Goal: Task Accomplishment & Management: Use online tool/utility

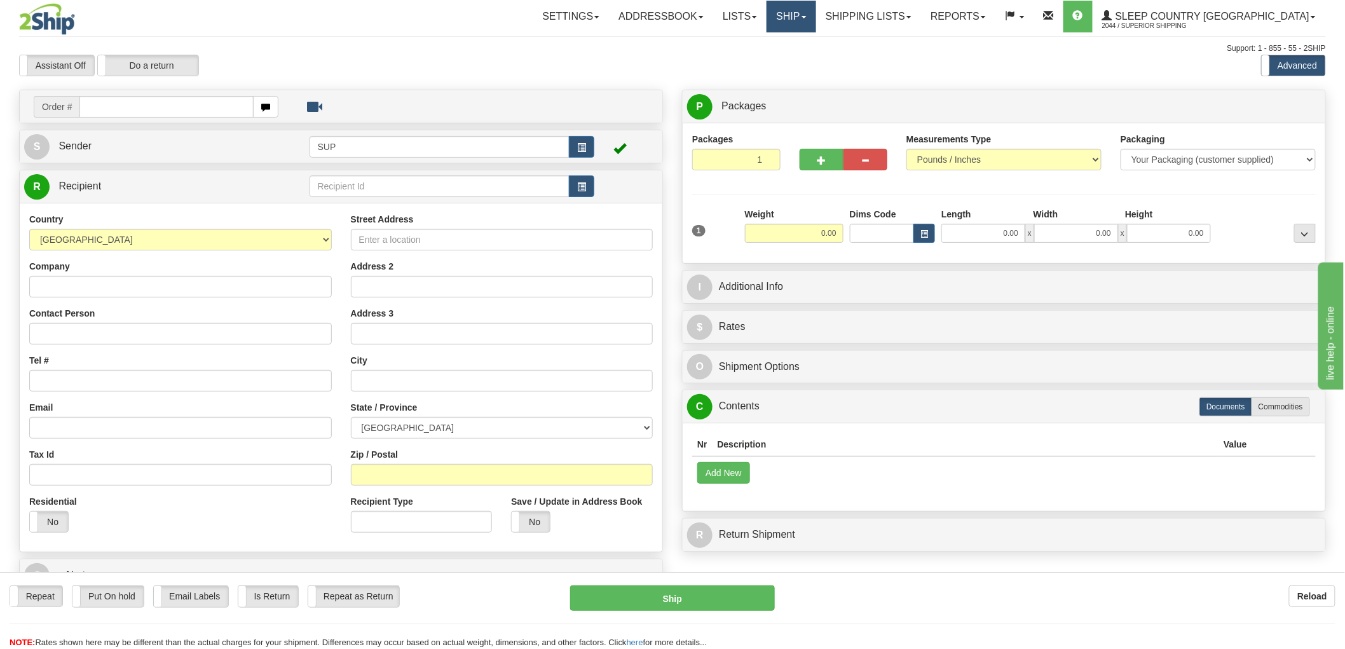
click at [815, 19] on link "Ship" at bounding box center [790, 17] width 49 height 32
click at [803, 62] on span "OnHold / Order Queue" at bounding box center [758, 61] width 90 height 10
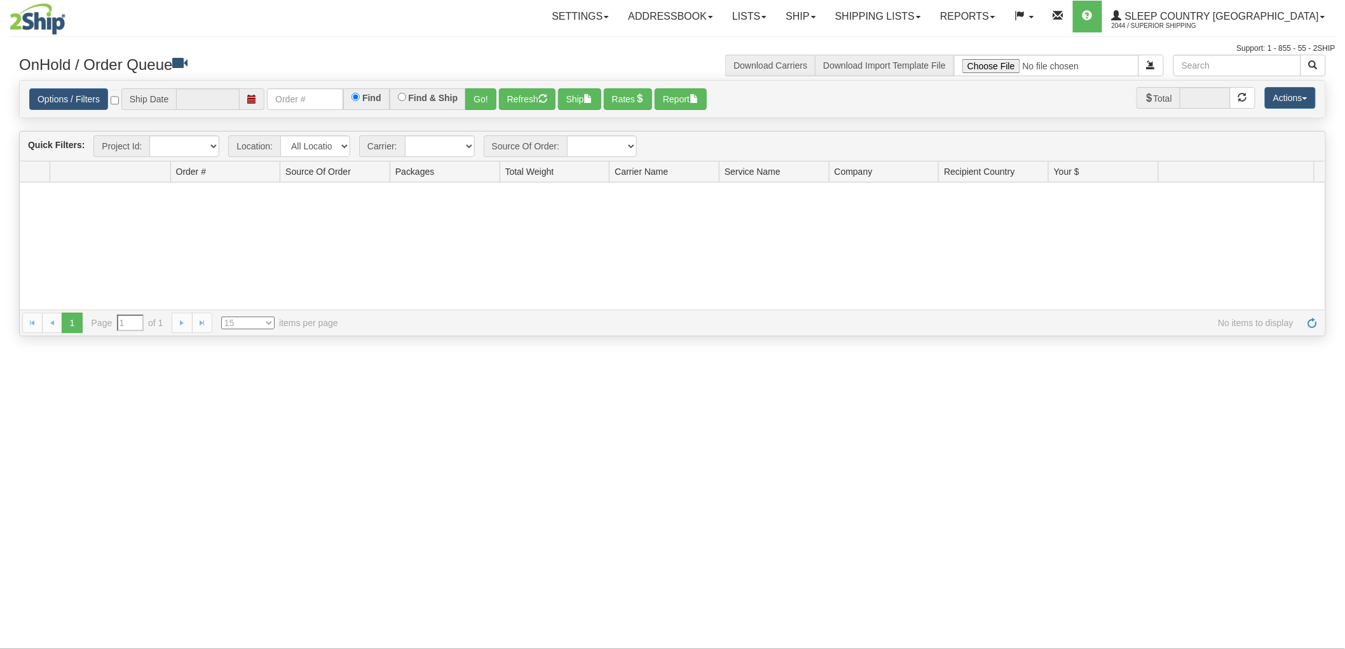
type input "[DATE]"
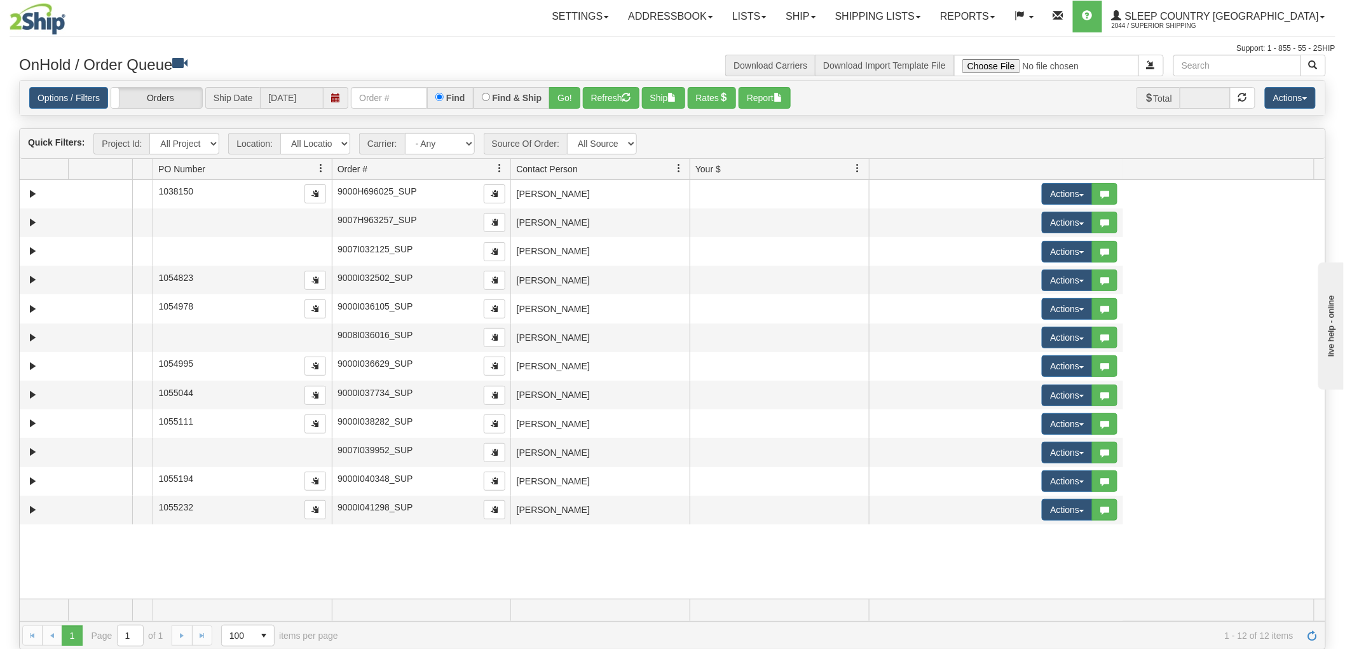
drag, startPoint x: 331, startPoint y: 170, endPoint x: 135, endPoint y: 170, distance: 195.7
click at [135, 170] on div "Aggregation Group Id Id Location Request Id Reply Id PO Number Order # Source O…" at bounding box center [667, 169] width 1295 height 20
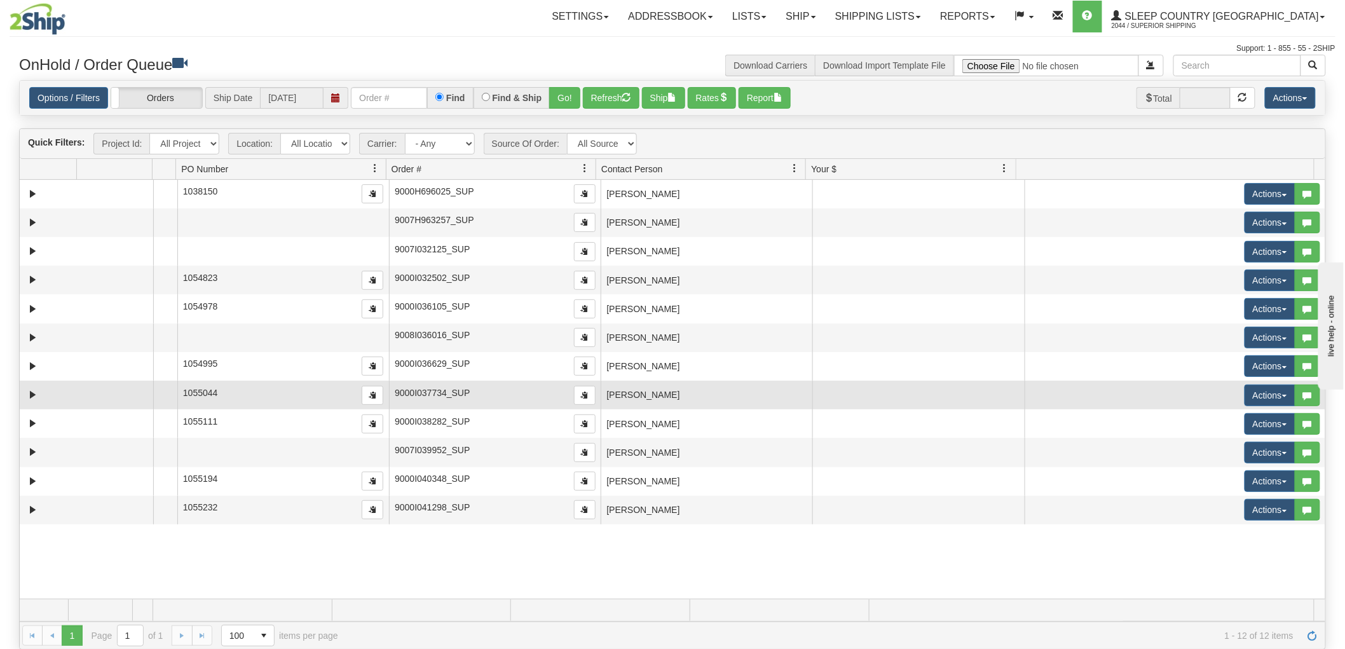
click at [705, 386] on td "MARILYN WHITE" at bounding box center [707, 395] width 212 height 29
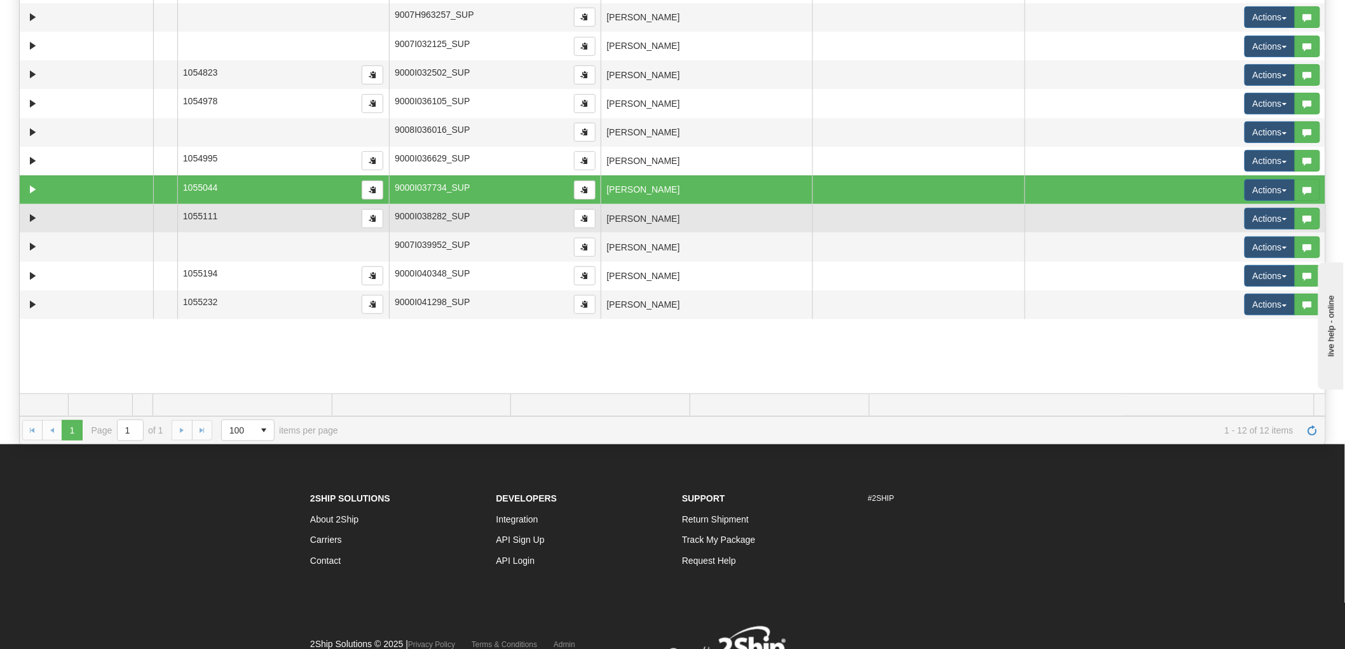
scroll to position [212, 0]
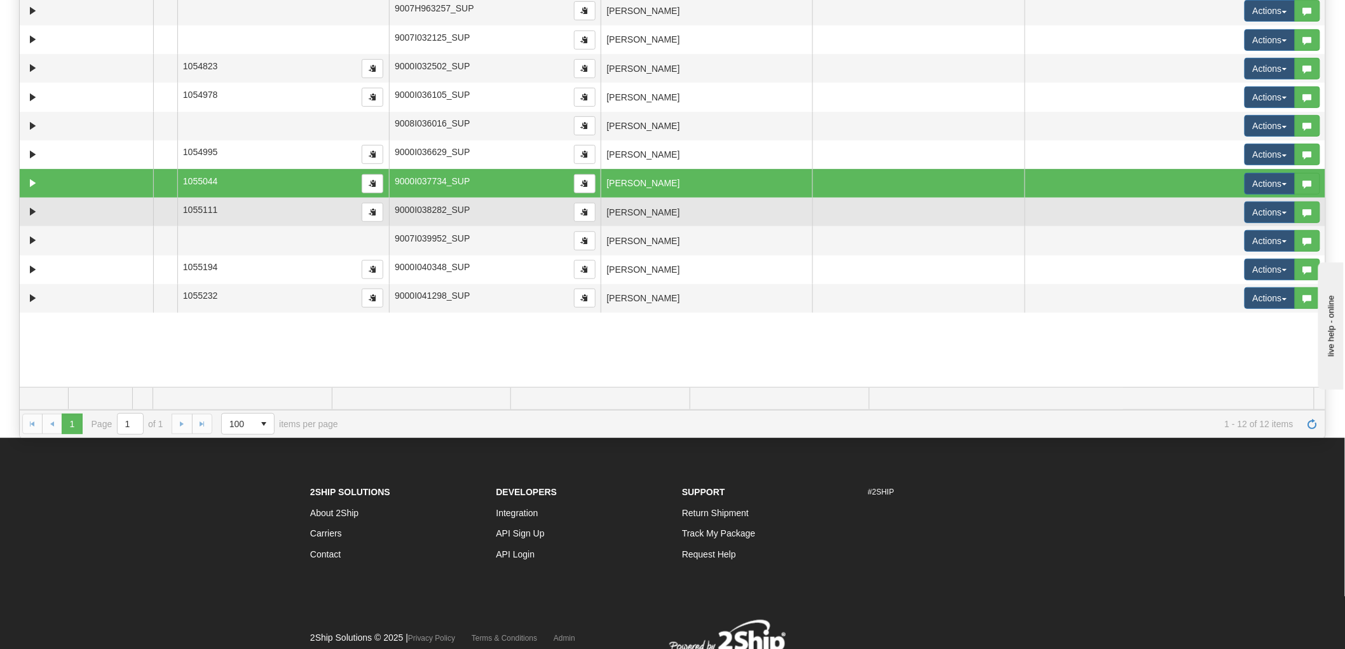
click at [700, 212] on td "GLEN JENNINGS" at bounding box center [707, 212] width 212 height 29
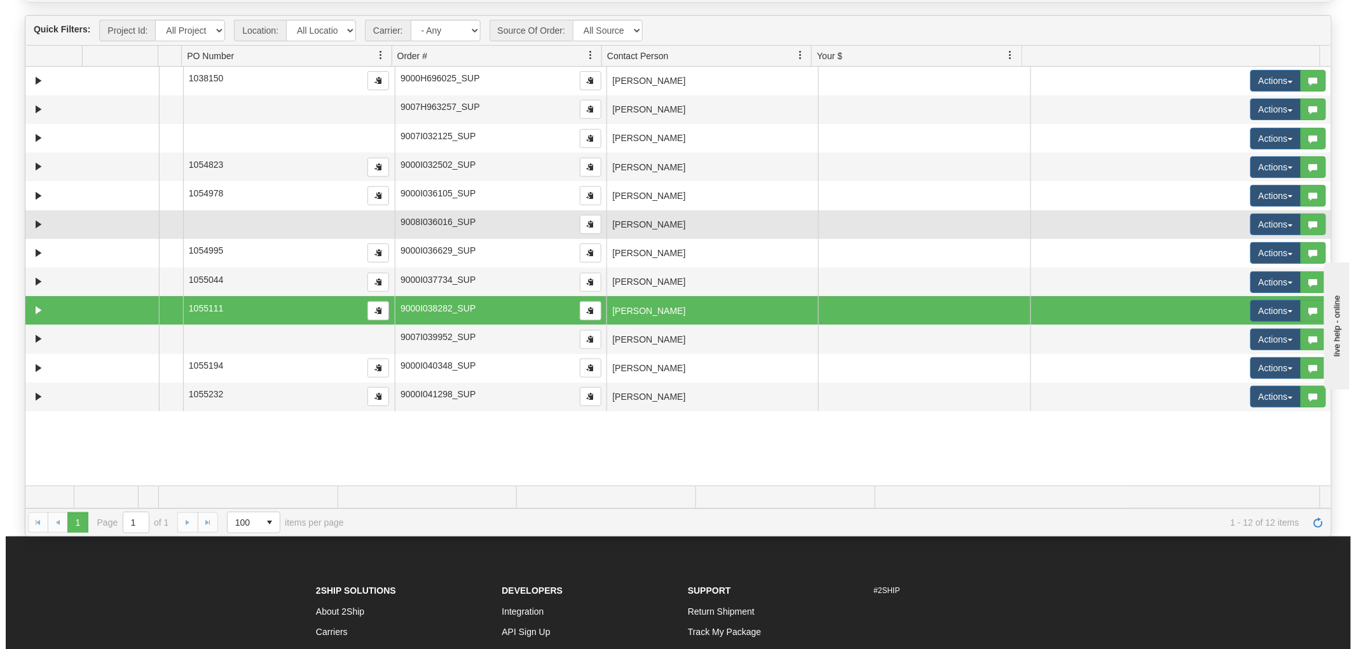
scroll to position [0, 0]
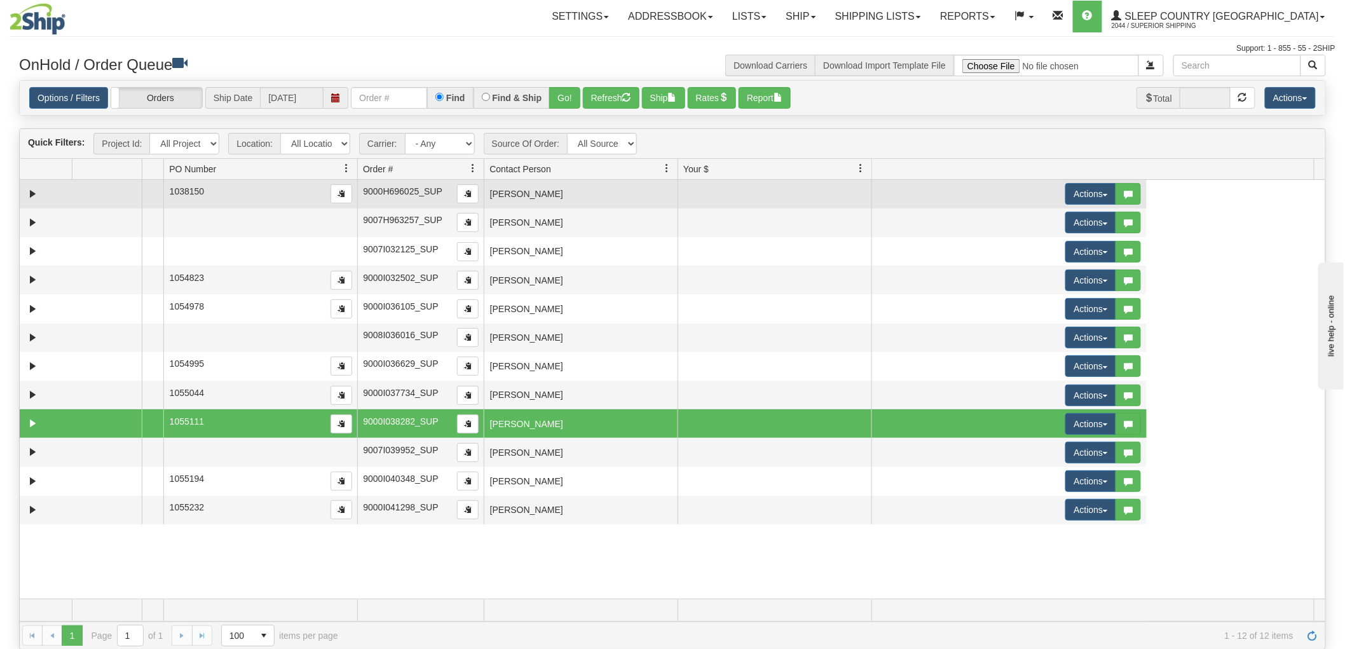
drag, startPoint x: 595, startPoint y: 167, endPoint x: 423, endPoint y: 187, distance: 172.8
click at [423, 187] on div "Quick Filters: Project Id: All Projects Location: All Locations SUP Carrier: - …" at bounding box center [672, 388] width 1307 height 521
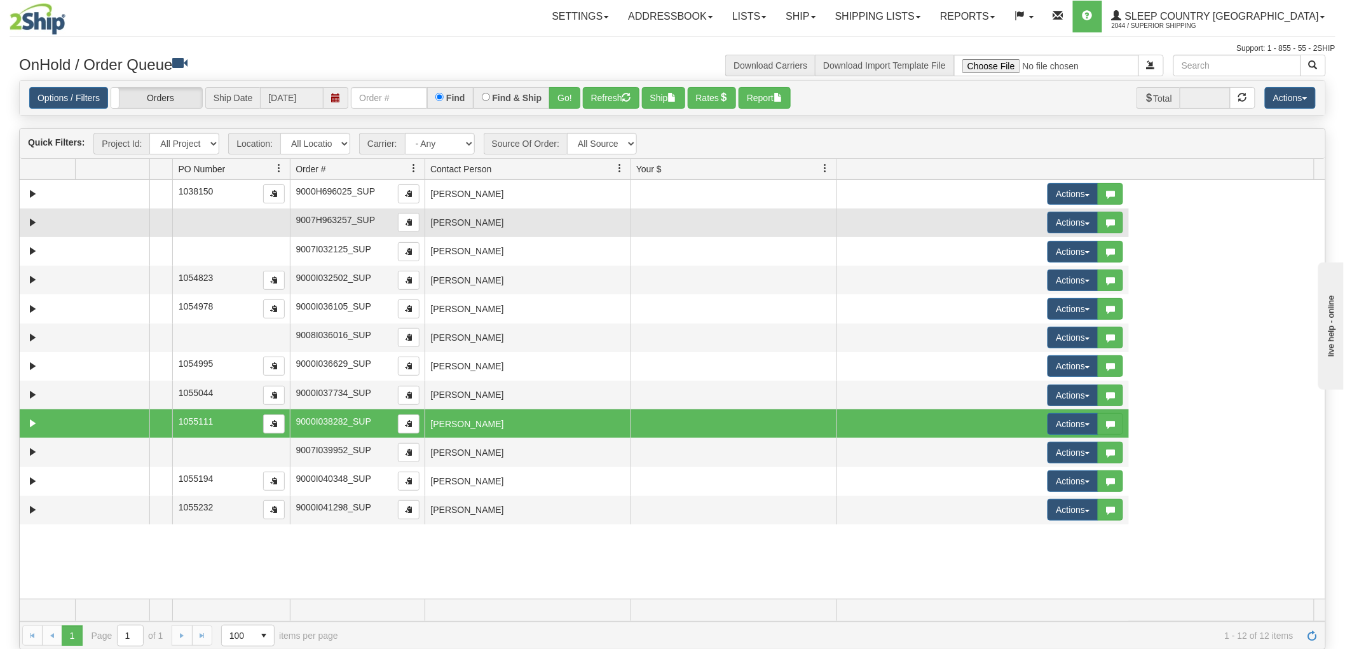
drag, startPoint x: 405, startPoint y: 167, endPoint x: 221, endPoint y: 208, distance: 189.4
click at [221, 208] on div "Quick Filters: Project Id: All Projects Location: All Locations SUP Carrier: - …" at bounding box center [672, 388] width 1307 height 521
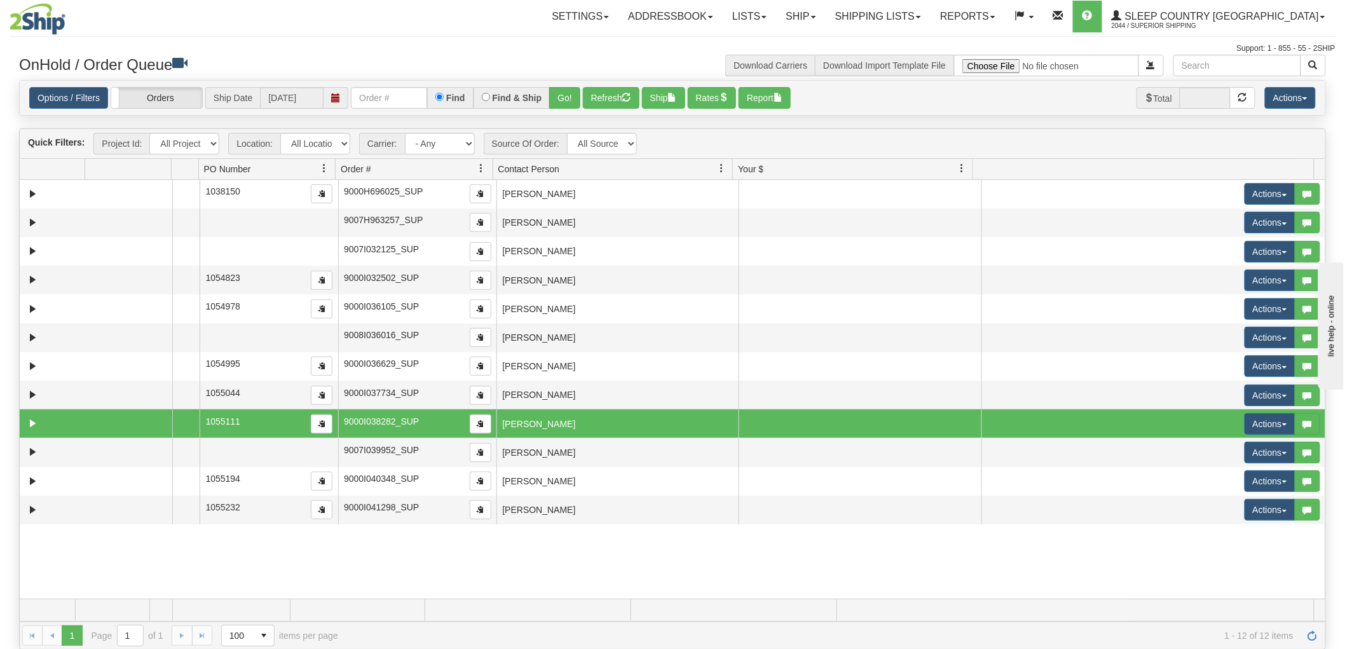
click at [688, 422] on td "GLEN JENNINGS" at bounding box center [617, 423] width 242 height 29
click at [1248, 427] on button "Actions" at bounding box center [1269, 424] width 51 height 22
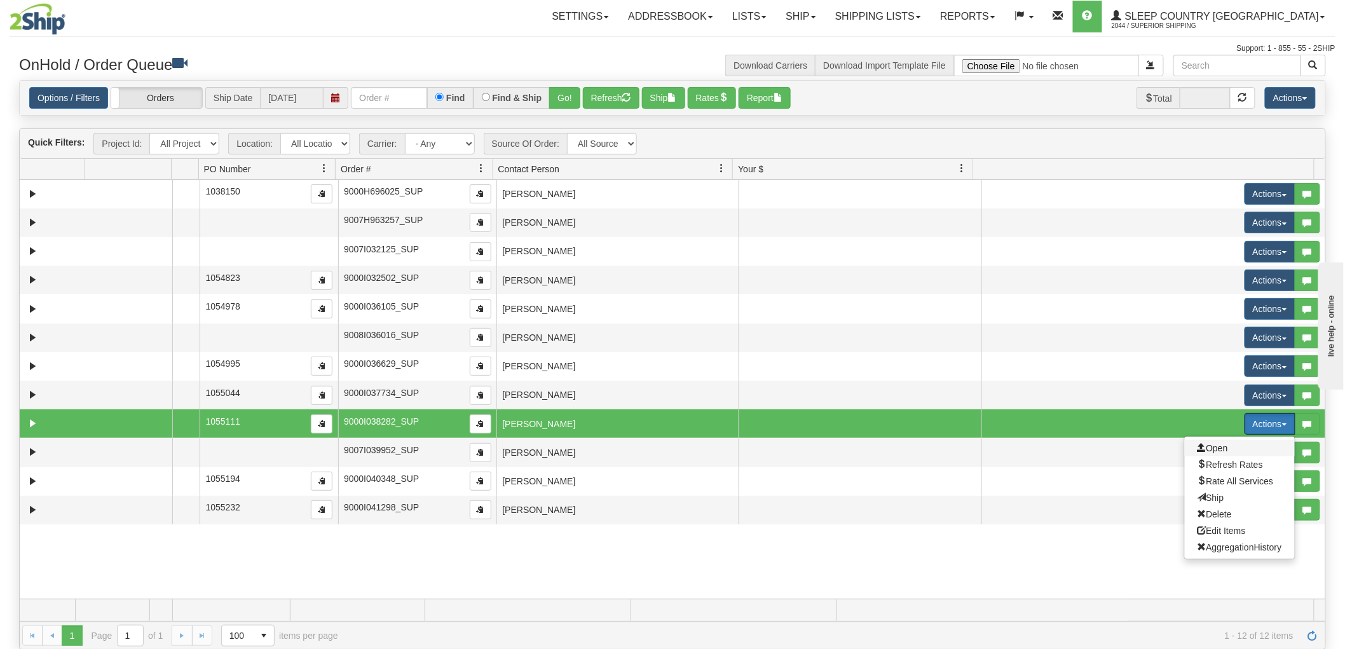
click at [1209, 447] on span "Open" at bounding box center [1212, 448] width 31 height 10
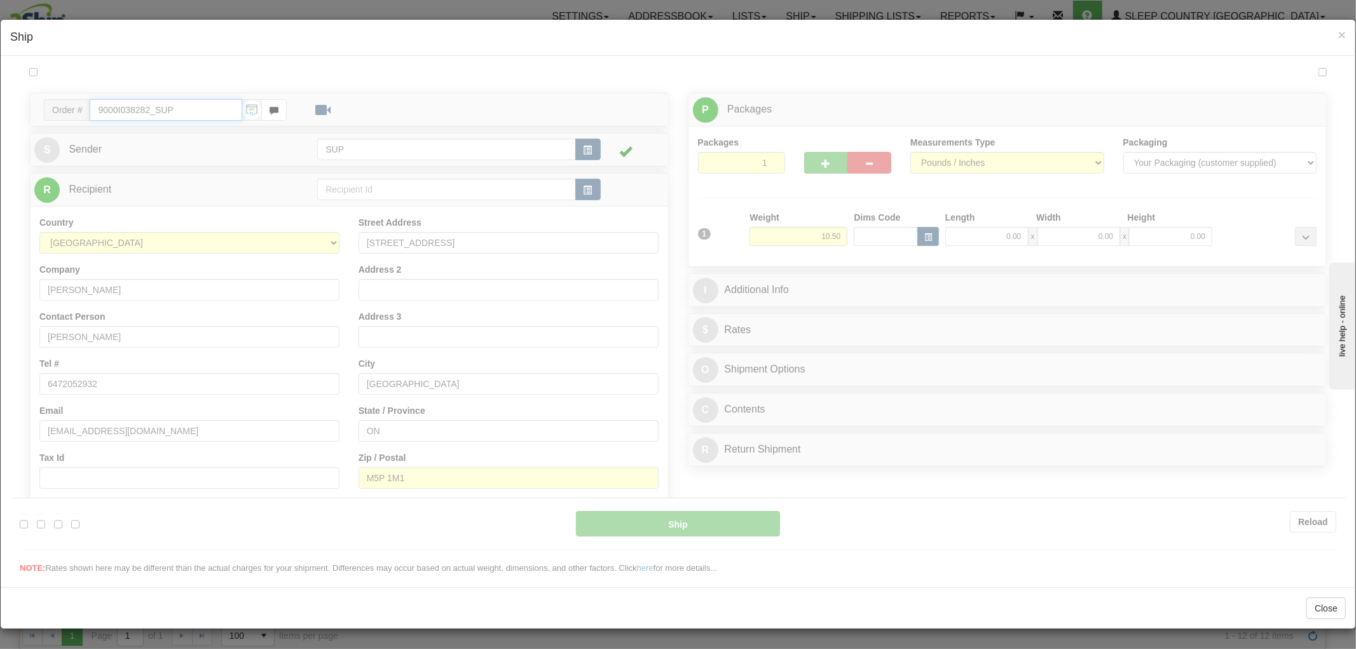
type input "12:53"
type input "16:00"
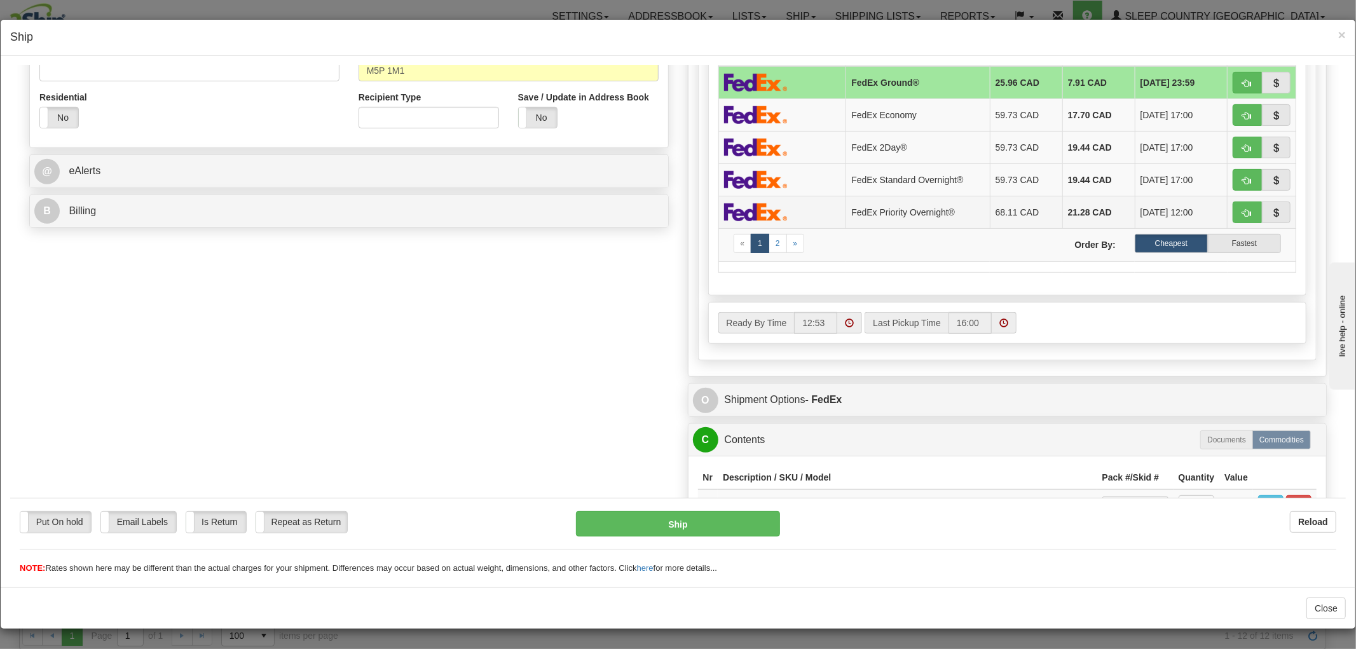
scroll to position [555, 0]
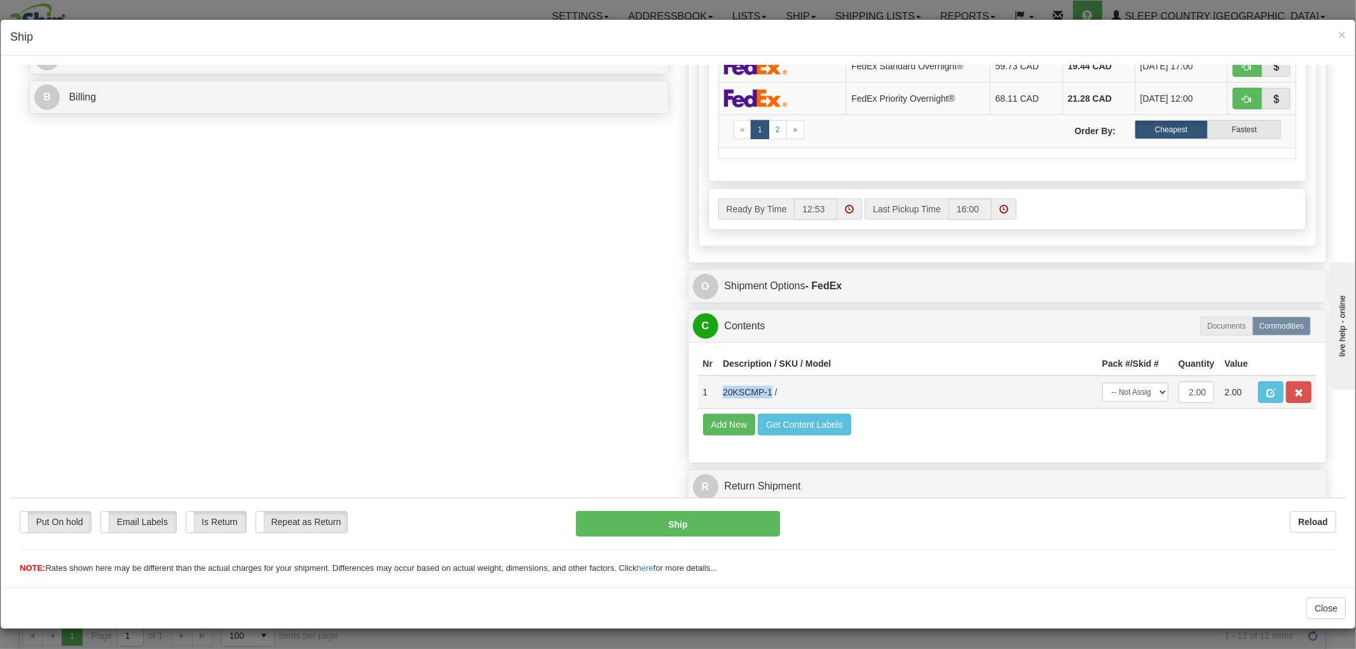
drag, startPoint x: 761, startPoint y: 382, endPoint x: 711, endPoint y: 383, distance: 49.6
click at [718, 383] on td "20KSCMP-1 /" at bounding box center [907, 391] width 379 height 33
copy td "20KSCMP-1"
click at [557, 287] on div "Order # 9000I038282_SUP S Sender" at bounding box center [678, 40] width 1316 height 938
click at [1338, 36] on span "×" at bounding box center [1342, 34] width 8 height 15
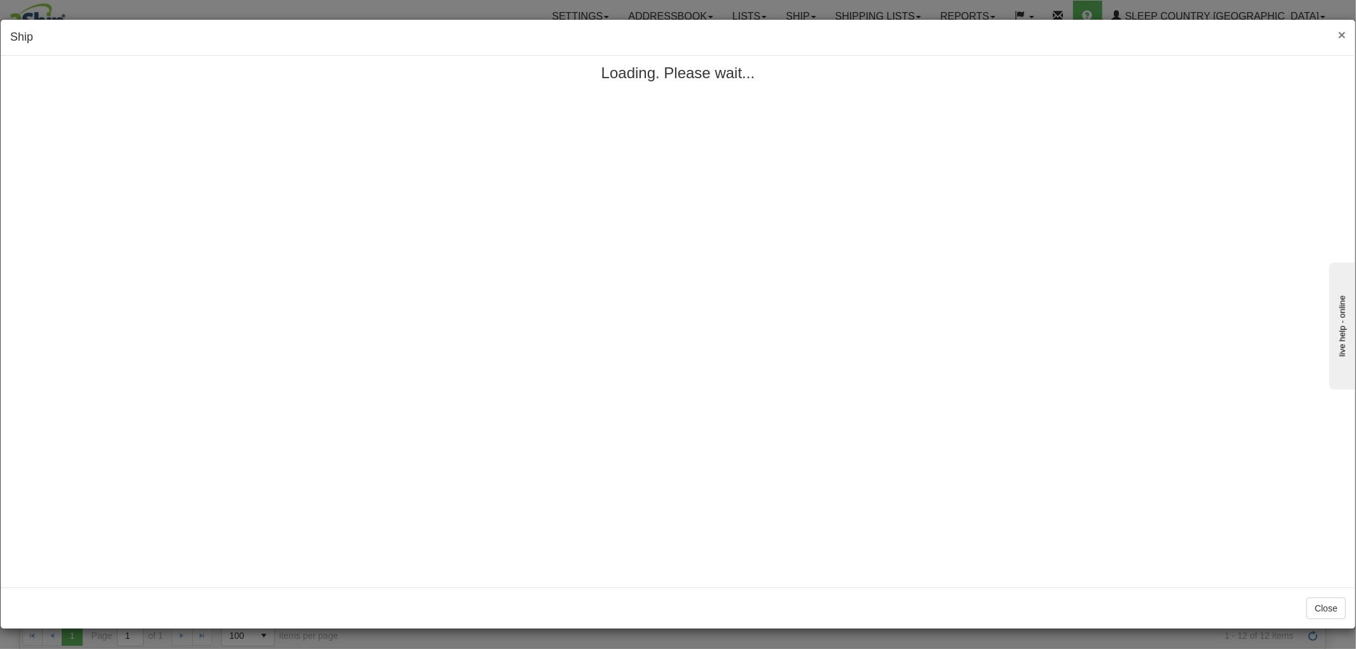
scroll to position [0, 0]
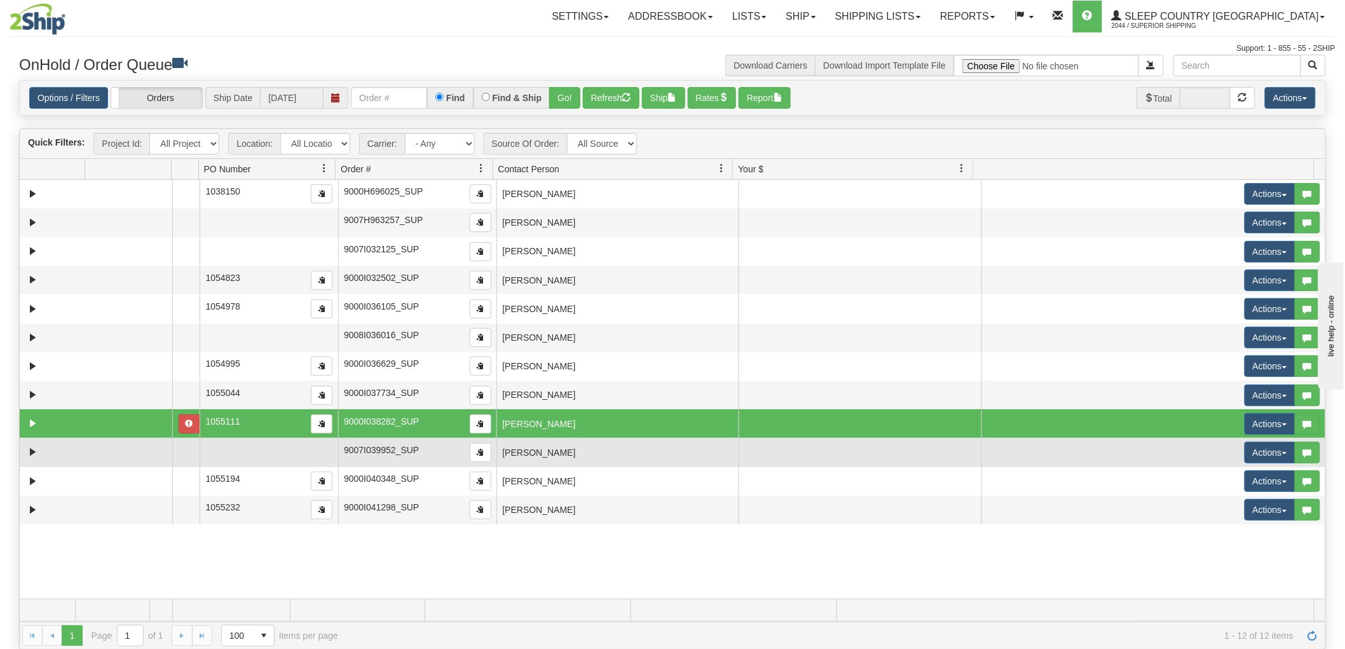
click at [642, 444] on td "Annalena Chrapko" at bounding box center [617, 452] width 242 height 29
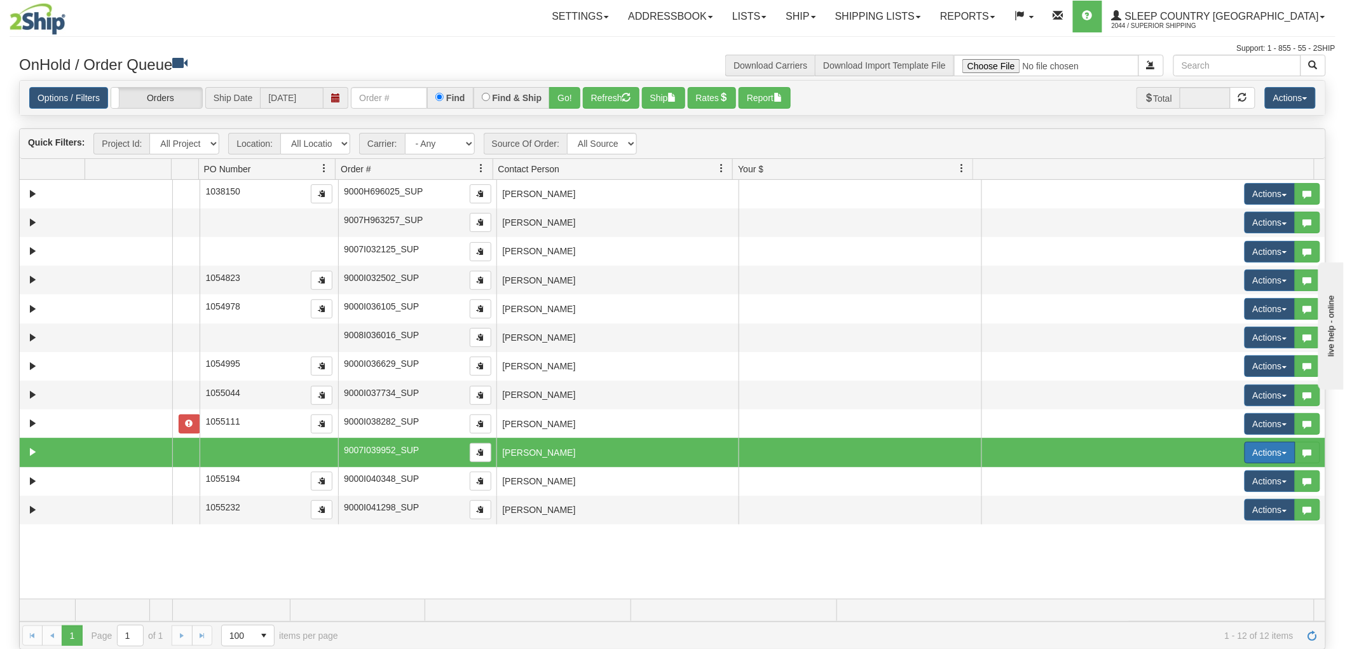
click at [1261, 451] on button "Actions" at bounding box center [1269, 453] width 51 height 22
click at [1201, 479] on span "Open" at bounding box center [1212, 477] width 31 height 10
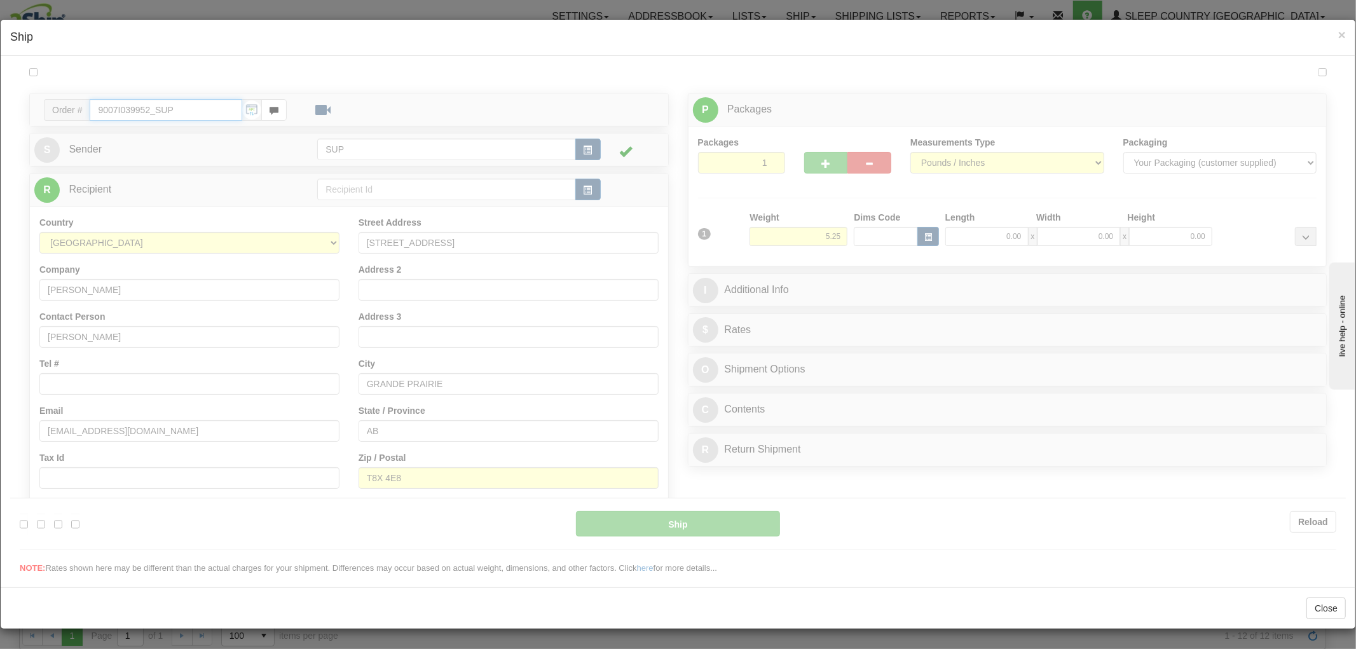
type input "12:54"
type input "16:00"
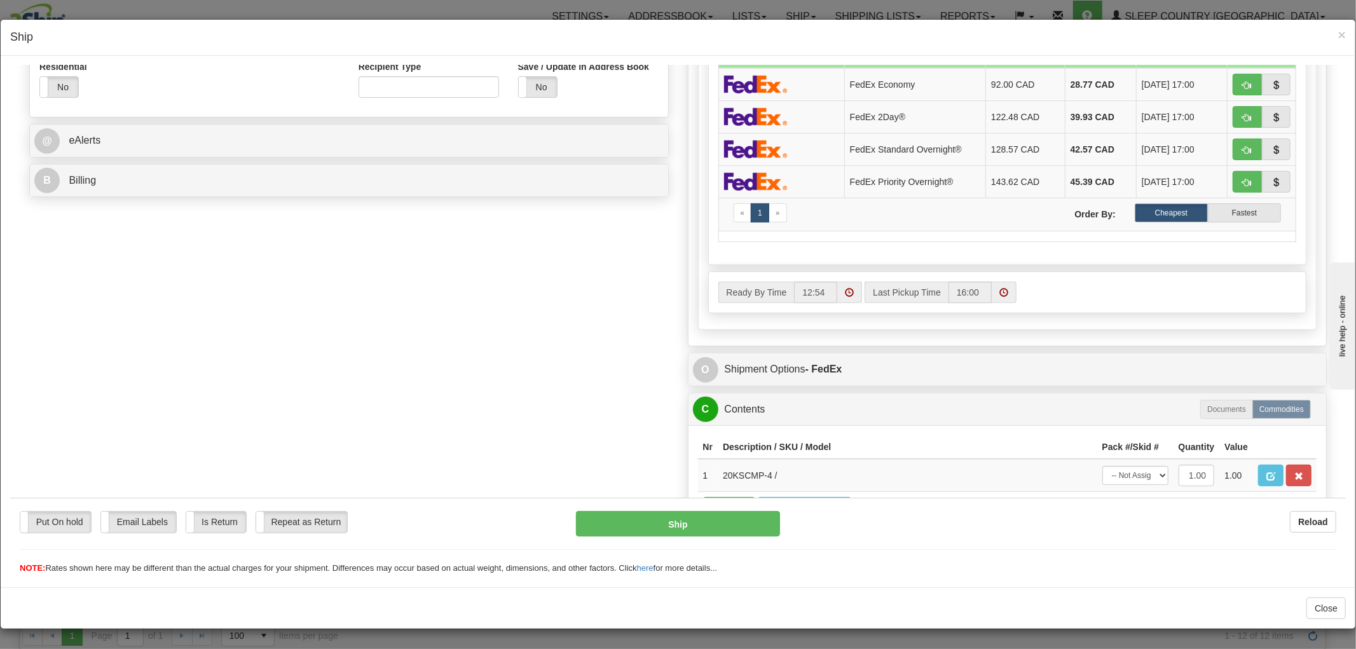
scroll to position [555, 0]
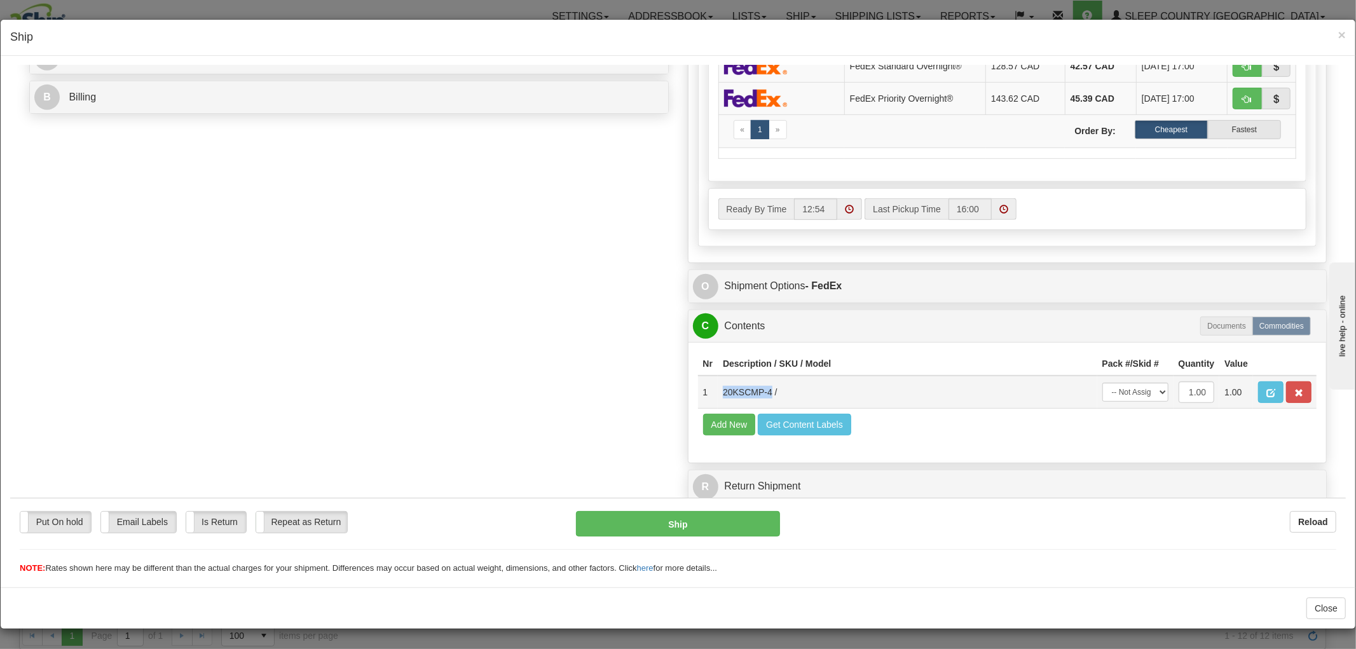
drag, startPoint x: 760, startPoint y: 379, endPoint x: 711, endPoint y: 383, distance: 49.1
click at [718, 383] on td "20KSCMP-4 /" at bounding box center [907, 391] width 379 height 33
copy td "20KSCMP-4"
click at [545, 274] on div "Order # 9007I039952_SUP S Sender" at bounding box center [678, 40] width 1316 height 938
click at [1337, 34] on div "× Ship" at bounding box center [678, 38] width 1354 height 36
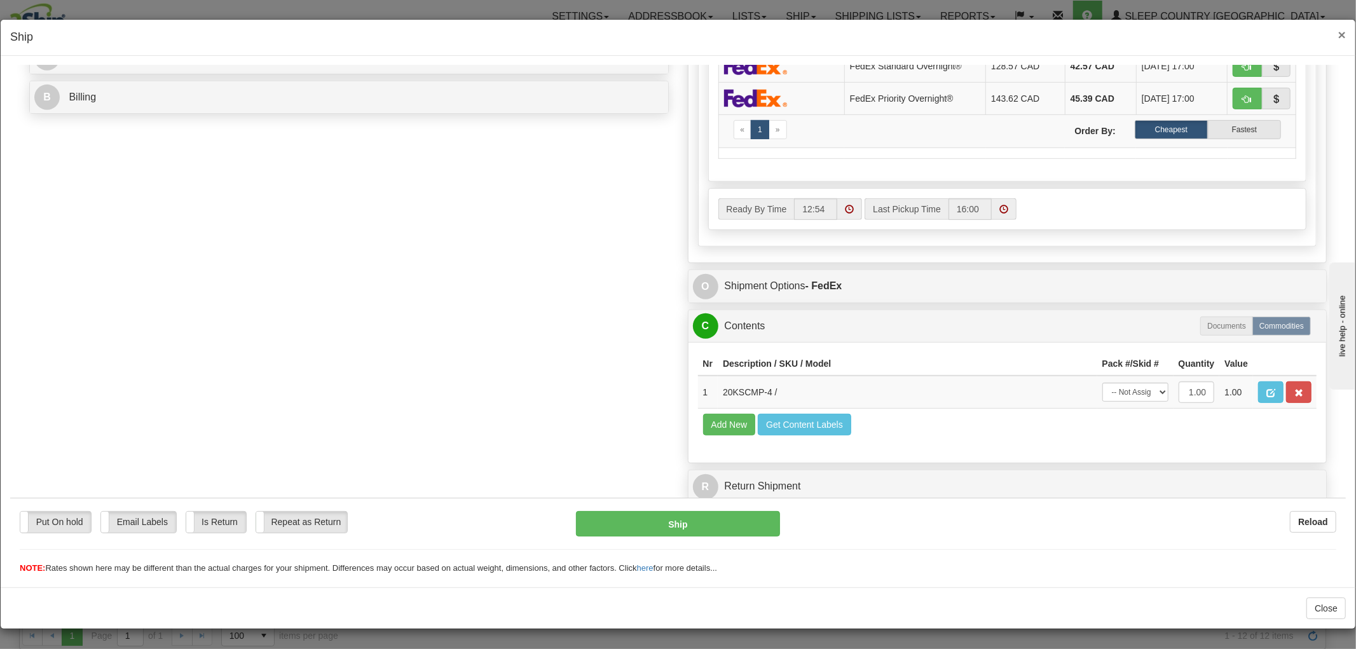
click at [1338, 34] on span "×" at bounding box center [1342, 34] width 8 height 15
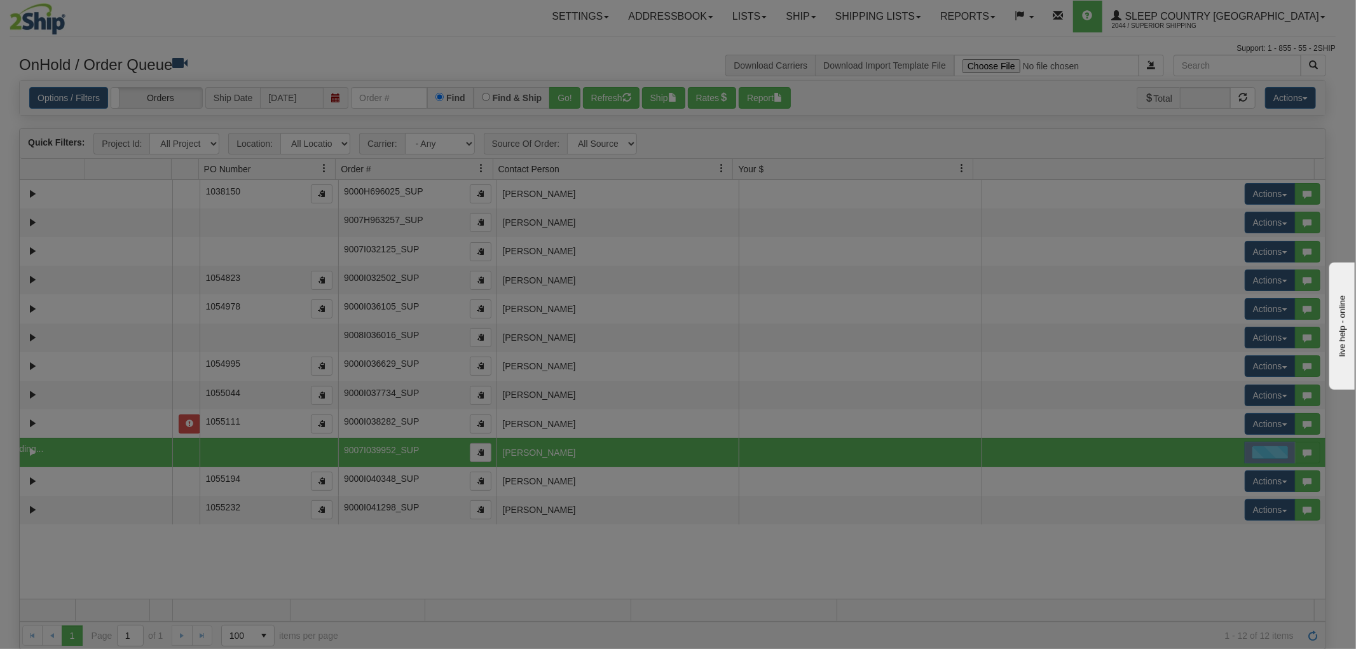
scroll to position [0, 0]
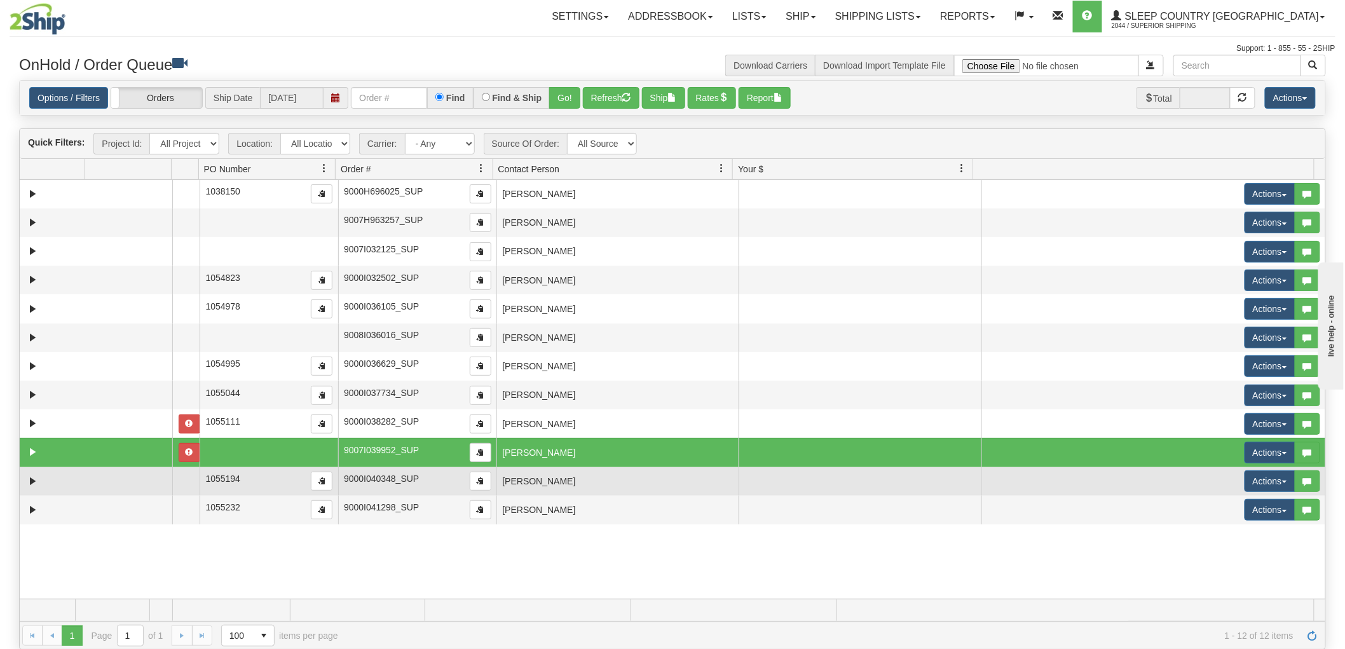
click at [718, 469] on td "CATHY SURDIN" at bounding box center [617, 481] width 242 height 29
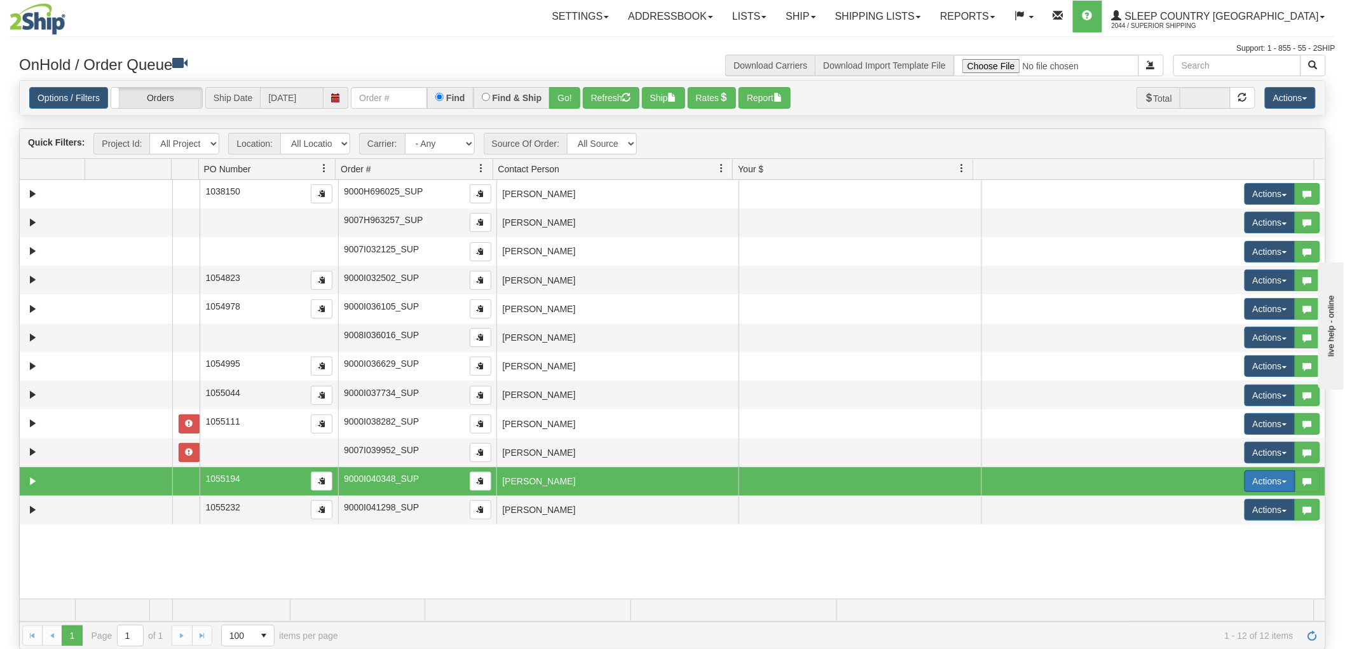
click at [1244, 484] on button "Actions" at bounding box center [1269, 481] width 51 height 22
click at [1213, 504] on span "Open" at bounding box center [1212, 505] width 31 height 10
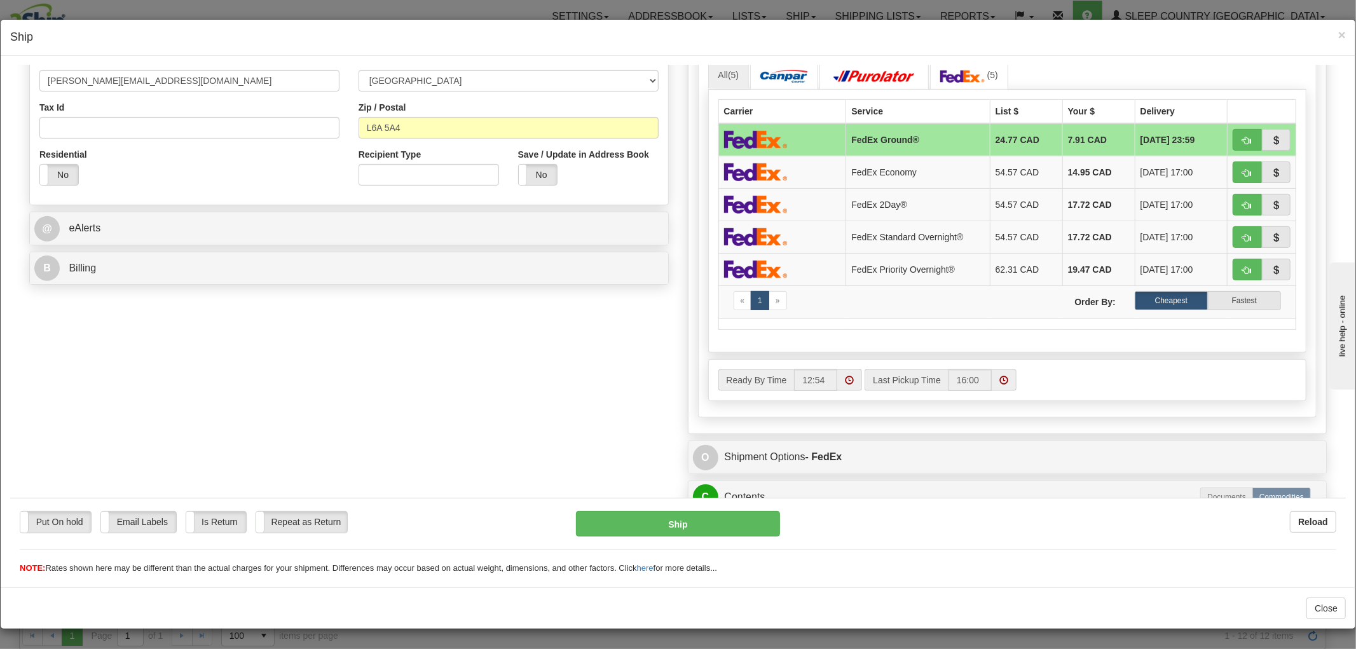
scroll to position [555, 0]
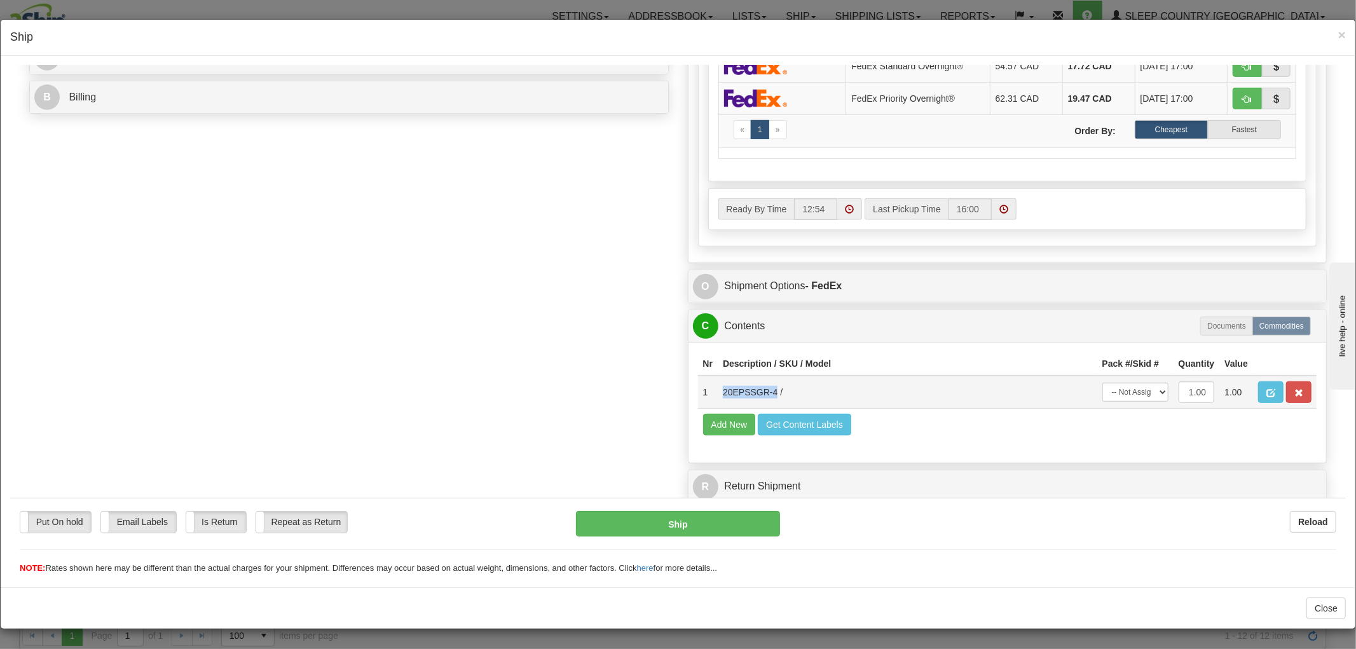
drag, startPoint x: 767, startPoint y: 378, endPoint x: 714, endPoint y: 384, distance: 53.8
click at [718, 384] on td "20EPSSGR-4 /" at bounding box center [907, 391] width 379 height 33
copy td "20EPSSGR-4"
click at [593, 320] on div "Order # 9000I040348_SUP S Sender" at bounding box center [678, 40] width 1316 height 938
click at [1338, 34] on span "×" at bounding box center [1342, 34] width 8 height 15
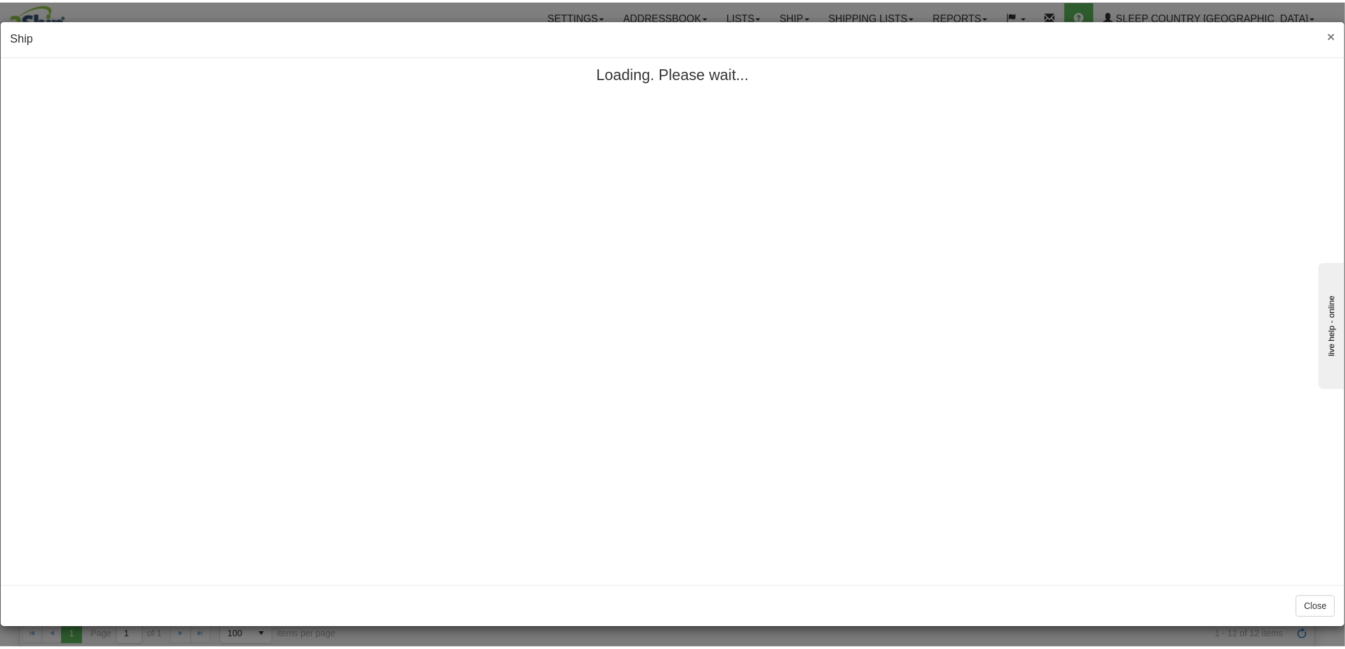
scroll to position [0, 0]
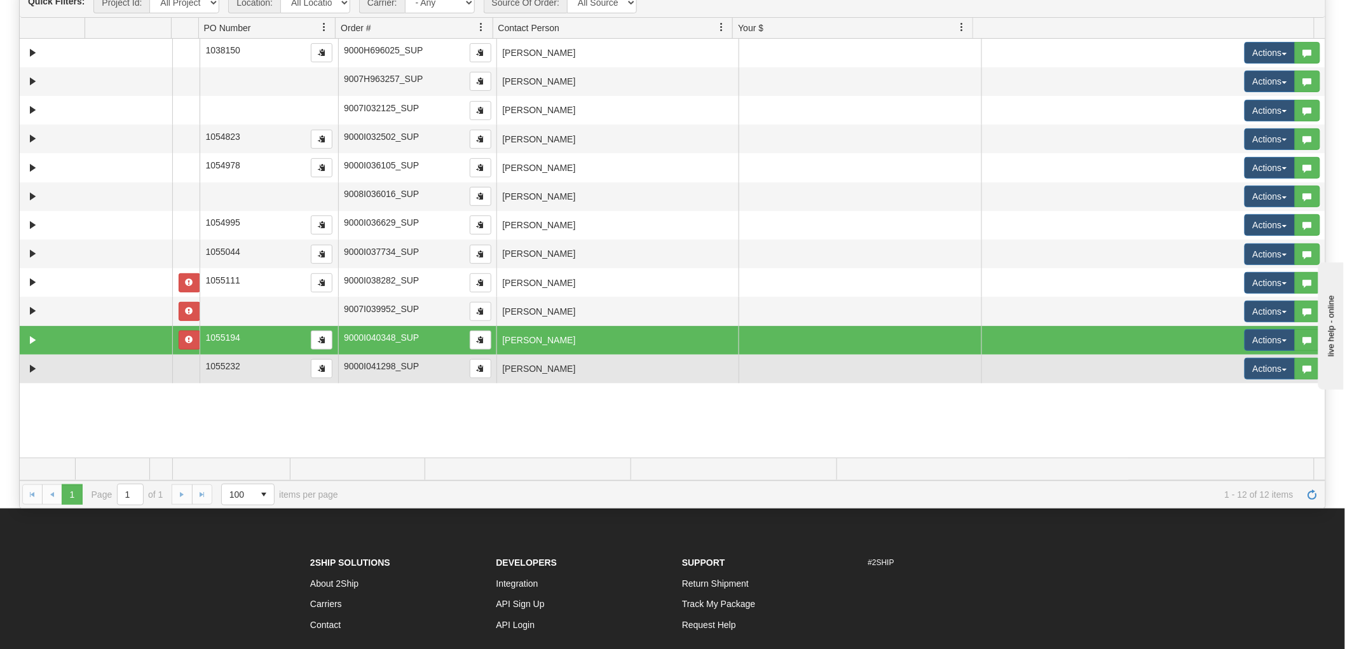
click at [622, 375] on td "SUSAN WILSON" at bounding box center [617, 369] width 242 height 29
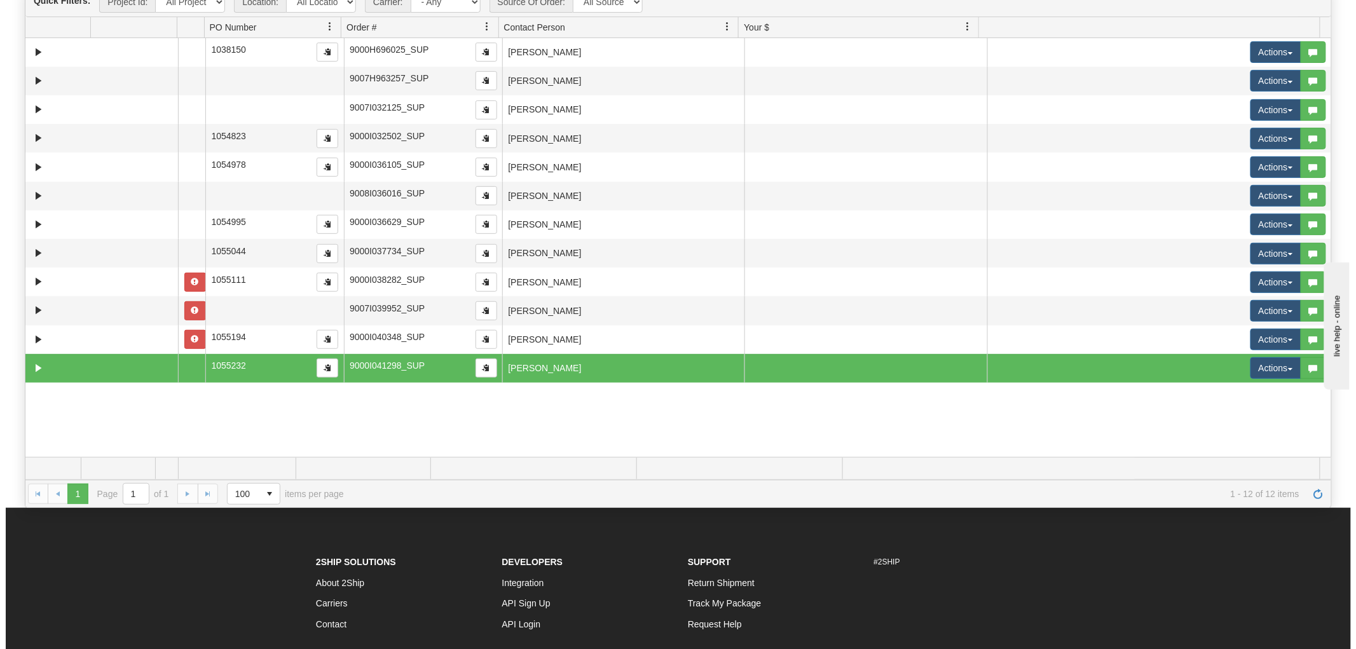
scroll to position [264, 0]
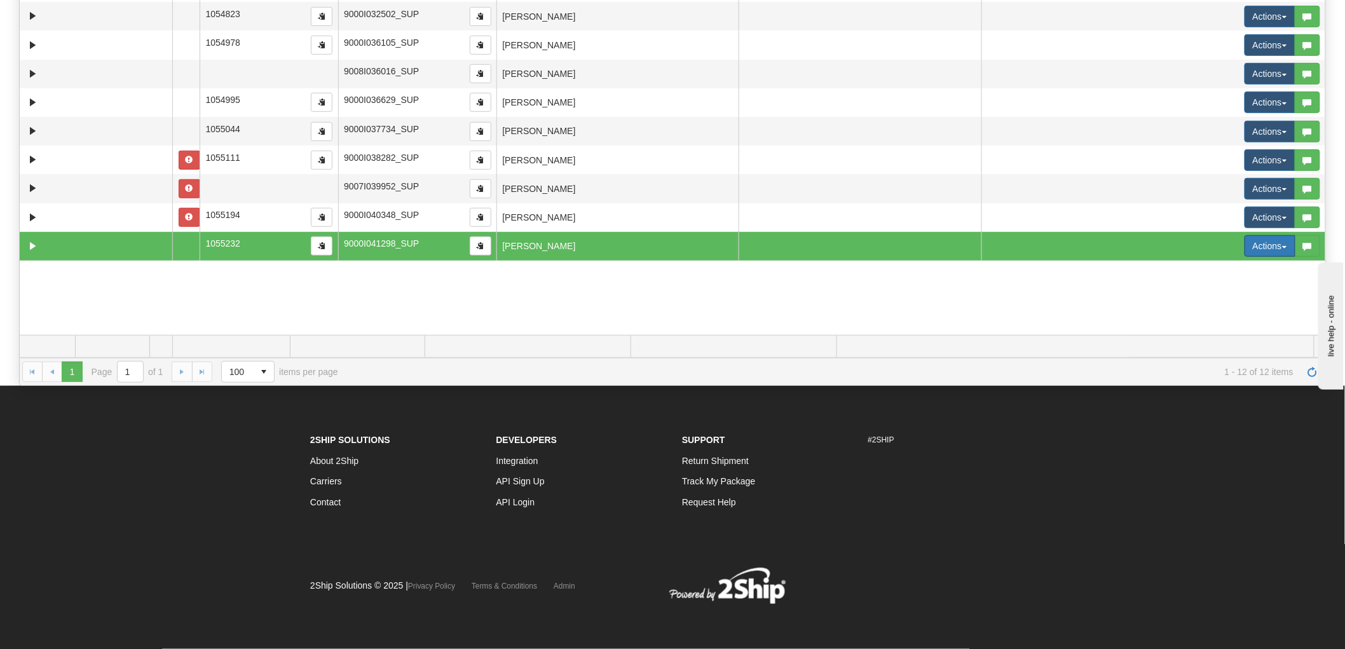
click at [1256, 250] on button "Actions" at bounding box center [1269, 246] width 51 height 22
click at [1213, 268] on span "Open" at bounding box center [1212, 270] width 31 height 10
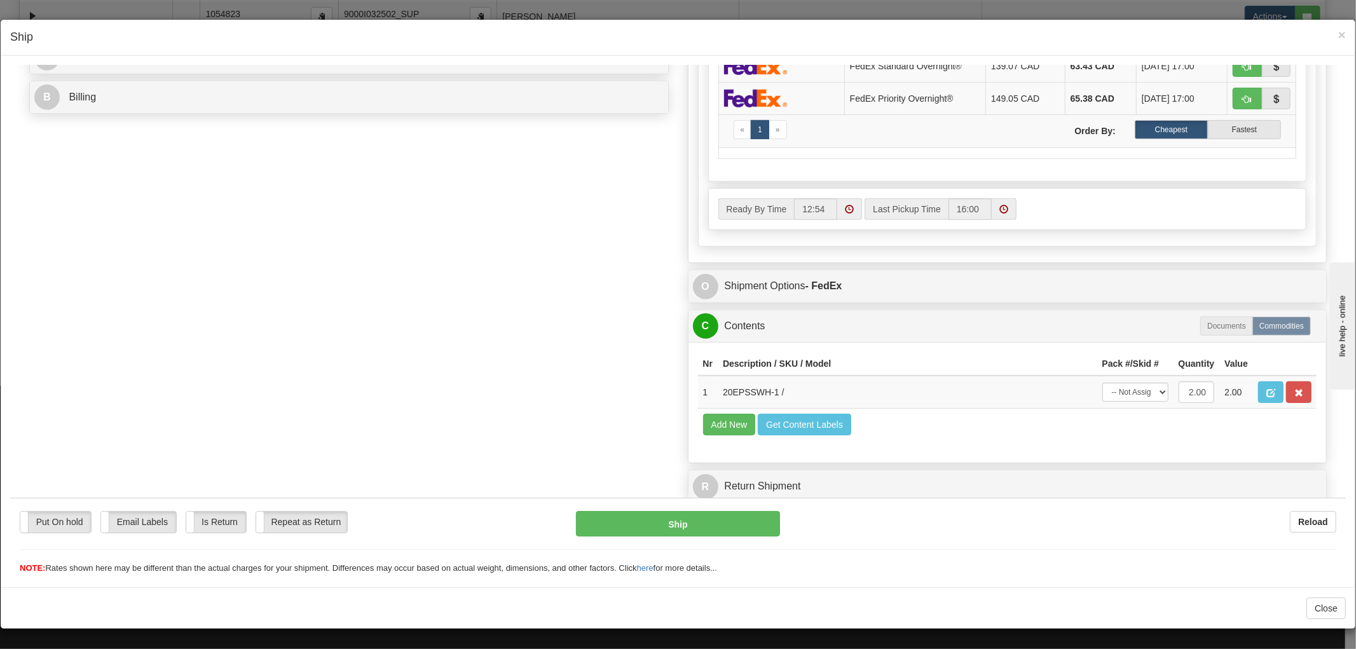
scroll to position [1, 0]
drag, startPoint x: 767, startPoint y: 379, endPoint x: 709, endPoint y: 381, distance: 58.5
click at [718, 381] on td "20EPSSWH-1 /" at bounding box center [907, 391] width 379 height 33
copy td "20EPSSWH-1"
click at [588, 329] on div "Order # 9000I041298_SUP S Sender" at bounding box center [678, 40] width 1316 height 938
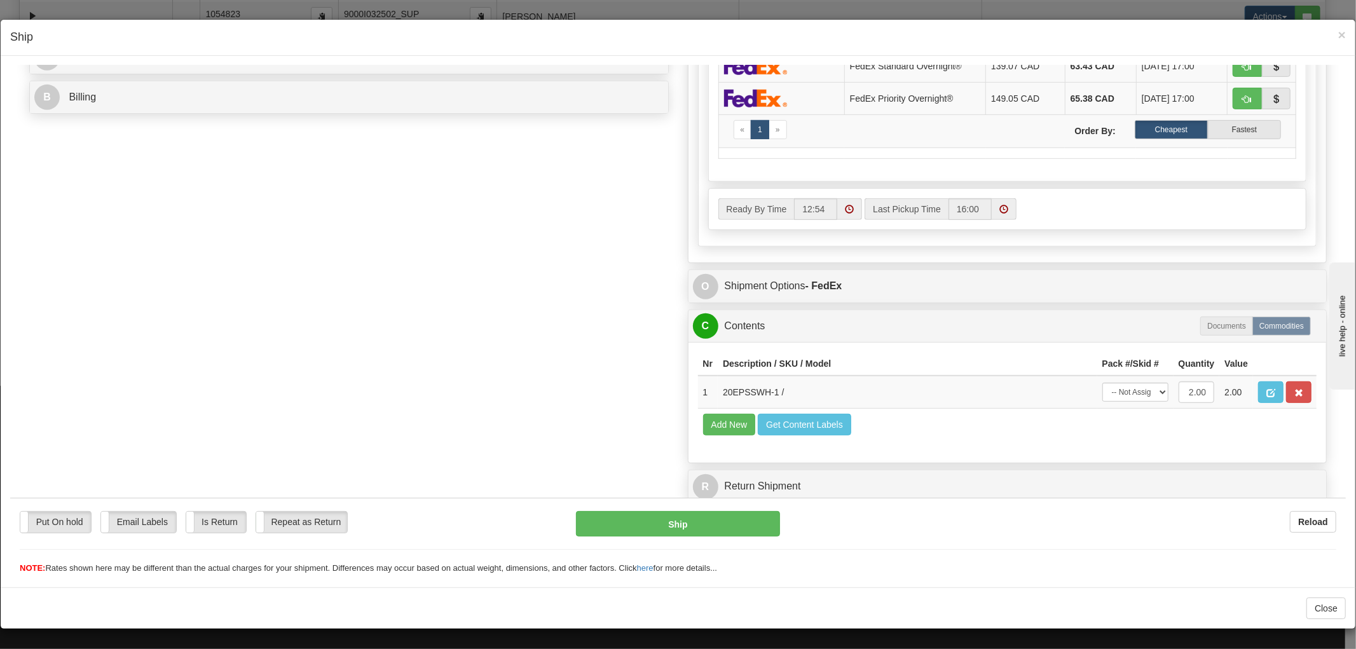
click at [1335, 36] on div "× Ship" at bounding box center [678, 38] width 1354 height 36
click at [1338, 34] on span "×" at bounding box center [1342, 34] width 8 height 15
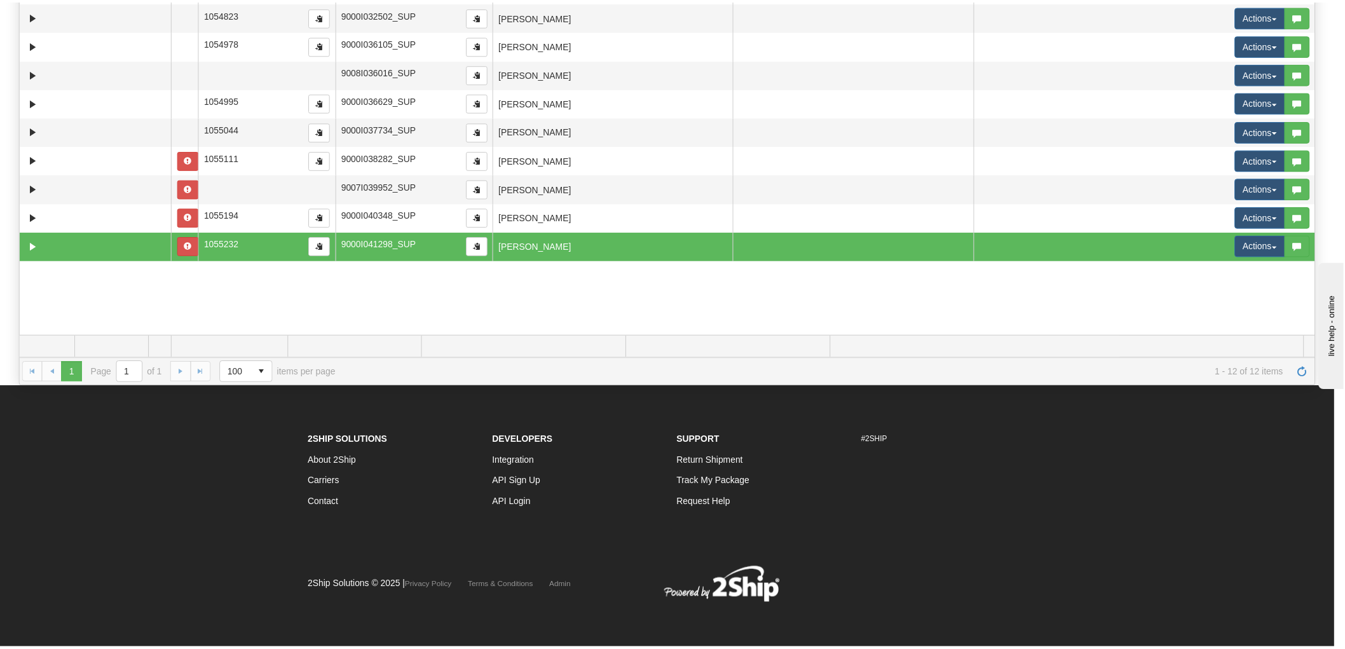
scroll to position [0, 0]
